Goal: Information Seeking & Learning: Check status

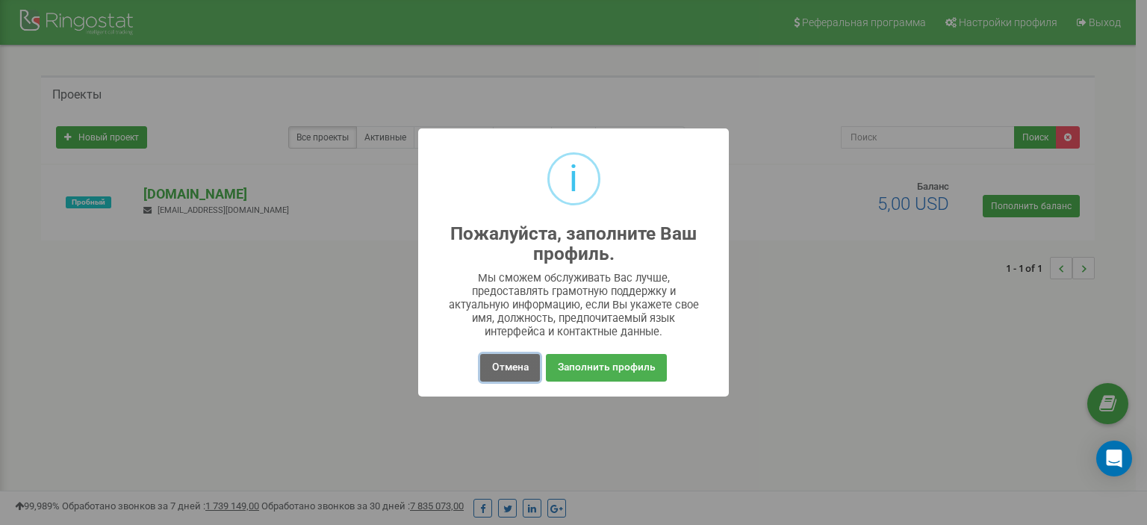
click at [521, 370] on button "Отмена" at bounding box center [509, 368] width 59 height 28
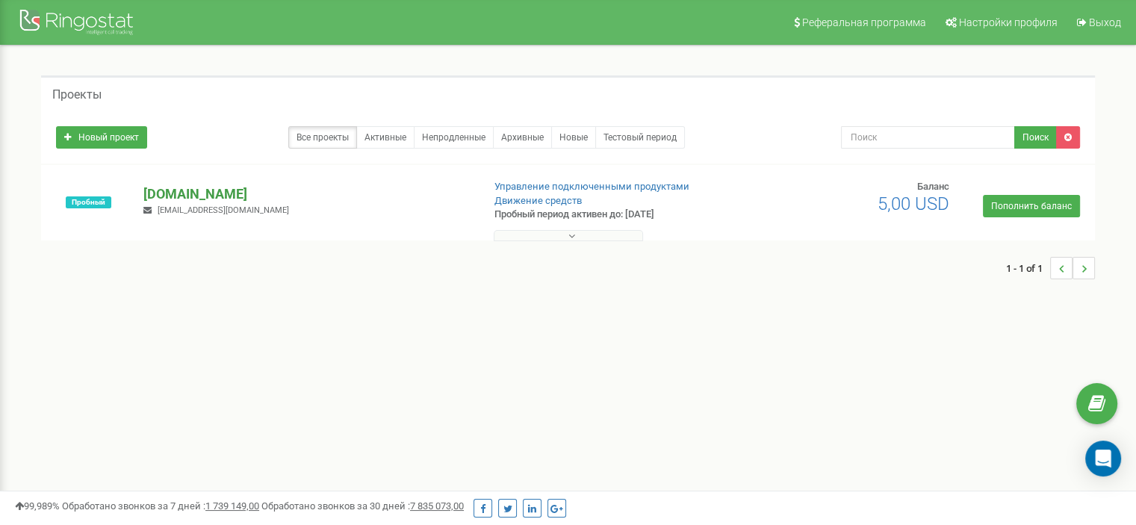
click at [179, 189] on p "[DOMAIN_NAME]" at bounding box center [306, 193] width 326 height 19
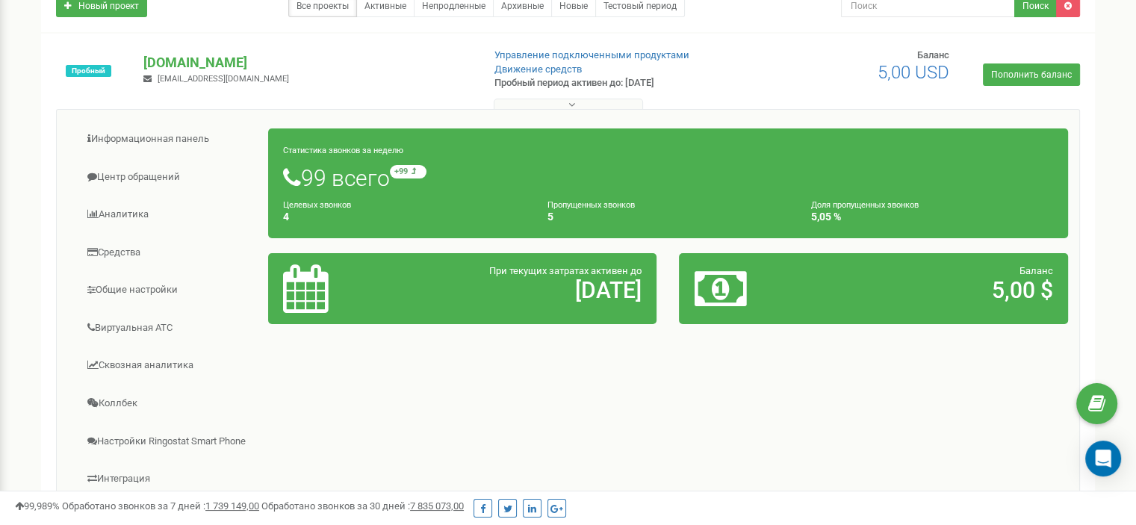
scroll to position [84, 0]
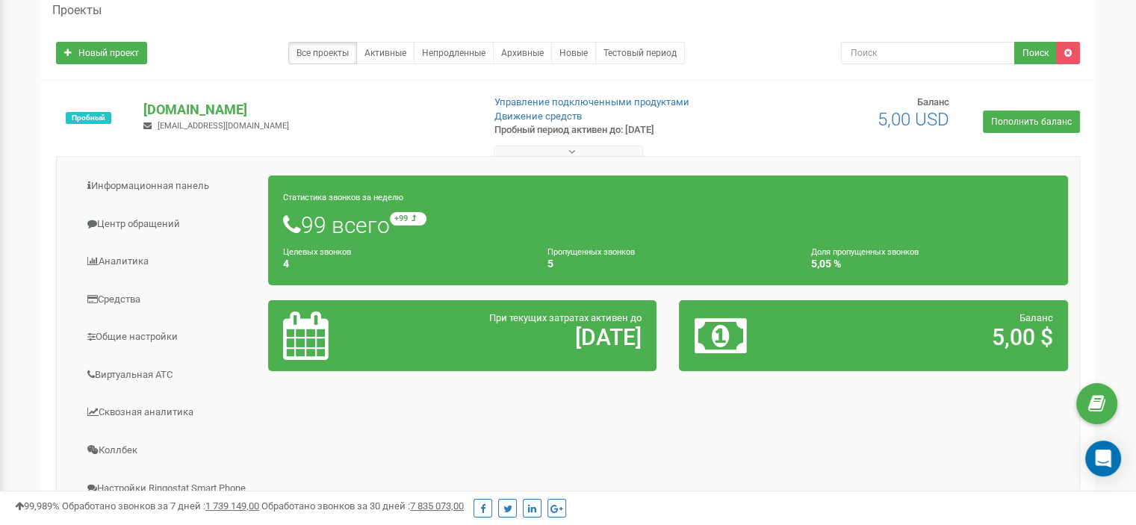
click at [644, 262] on h4 "5" at bounding box center [668, 263] width 242 height 11
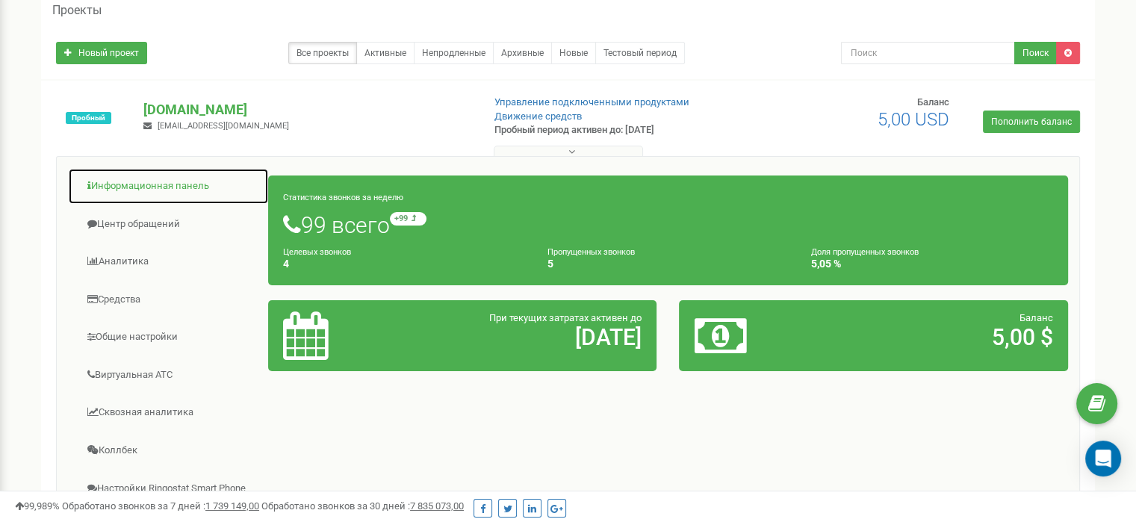
click at [179, 184] on link "Информационная панель" at bounding box center [168, 186] width 201 height 37
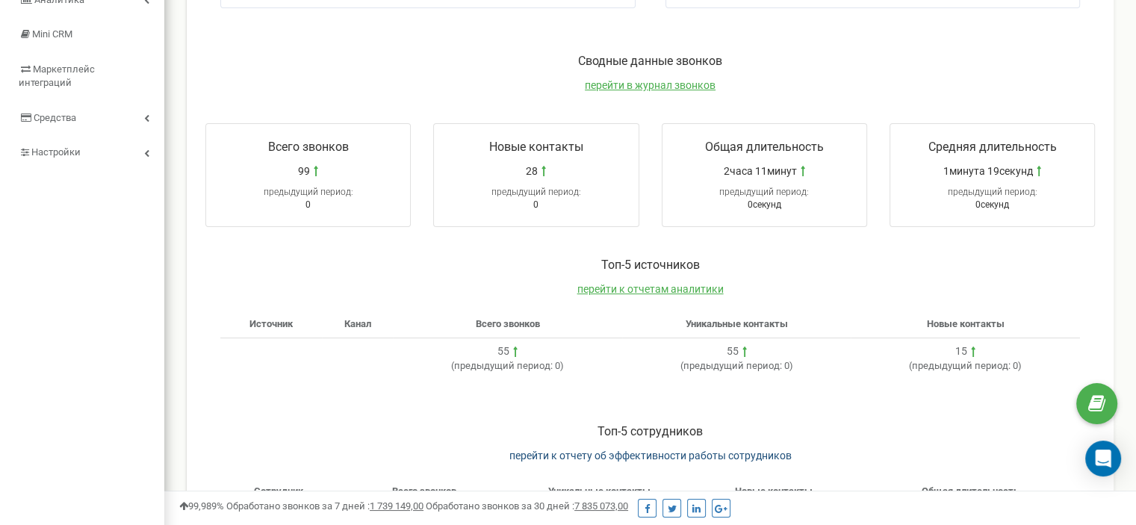
scroll to position [209, 0]
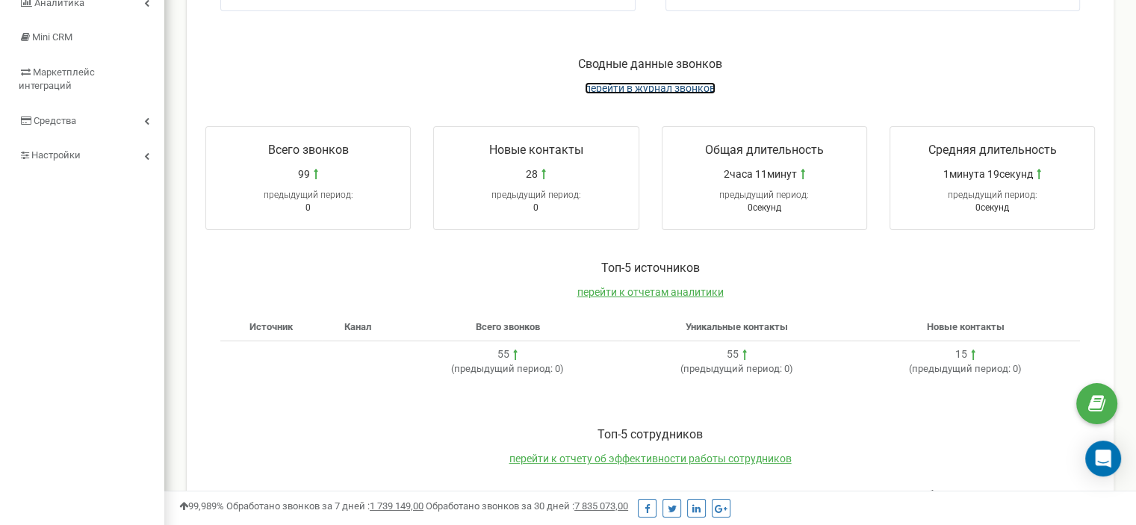
click at [627, 85] on span "перейти в журнал звонков" at bounding box center [650, 88] width 131 height 12
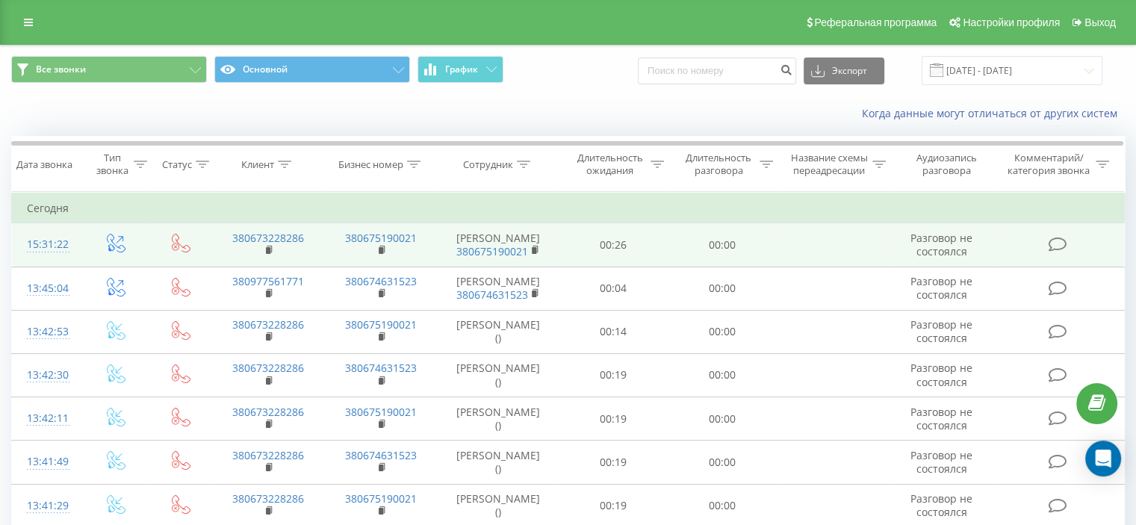
click at [944, 247] on span "Разговор не состоялся" at bounding box center [941, 245] width 62 height 28
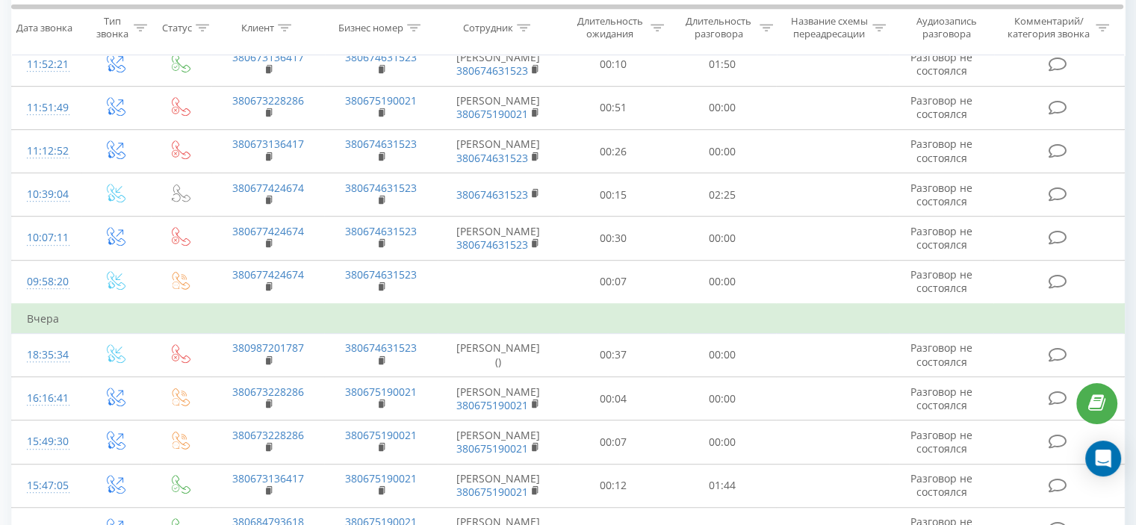
scroll to position [958, 0]
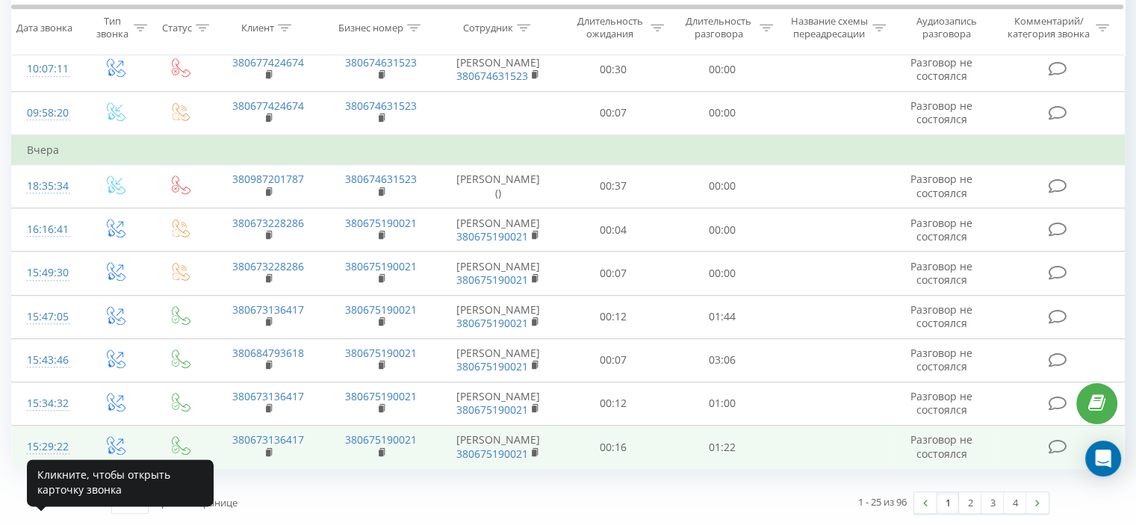
click at [51, 441] on div "15:29:22" at bounding box center [47, 446] width 40 height 29
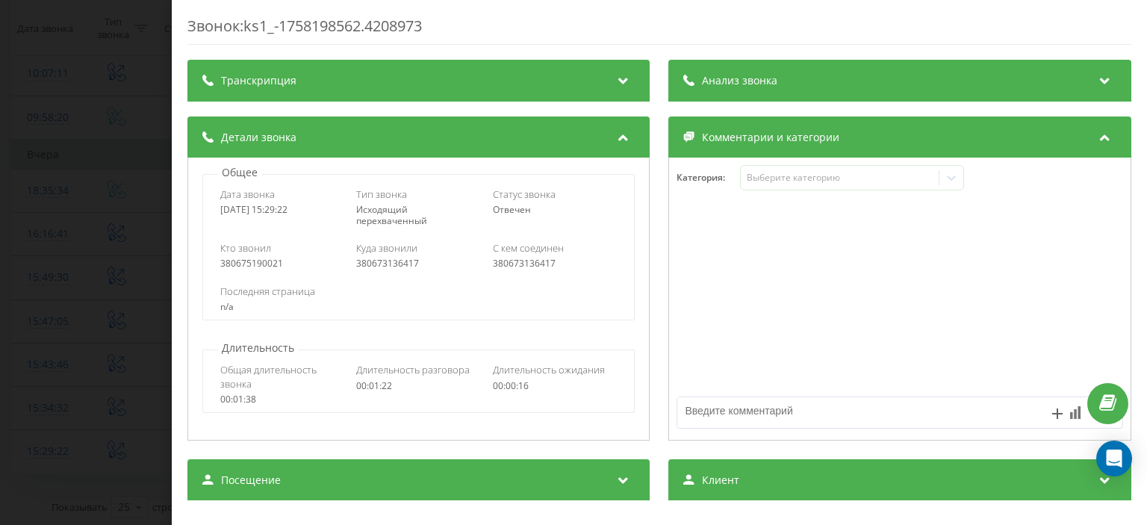
click at [622, 81] on icon at bounding box center [623, 78] width 18 height 15
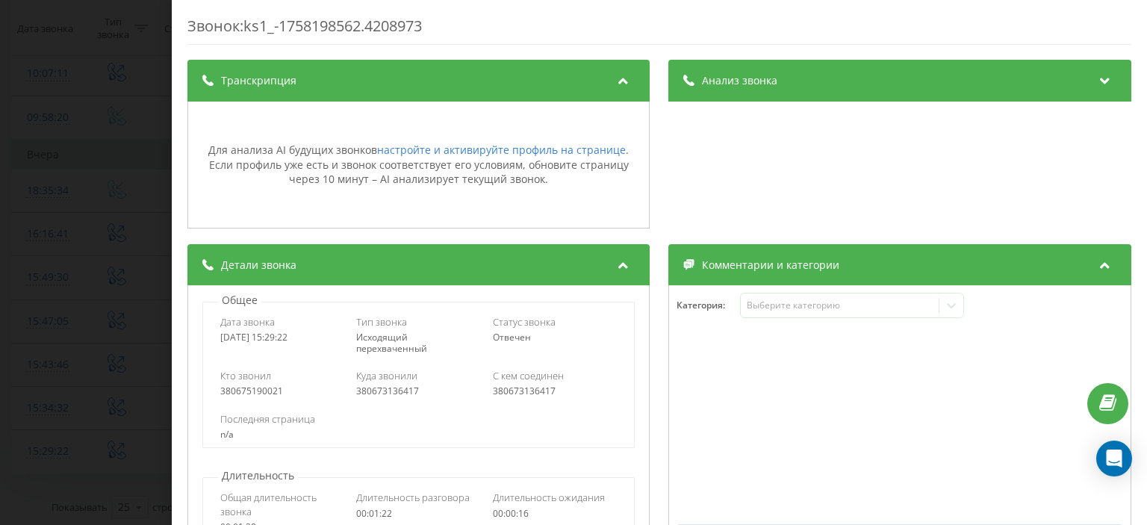
click at [1096, 75] on icon at bounding box center [1105, 78] width 18 height 15
